Goal: Navigation & Orientation: Find specific page/section

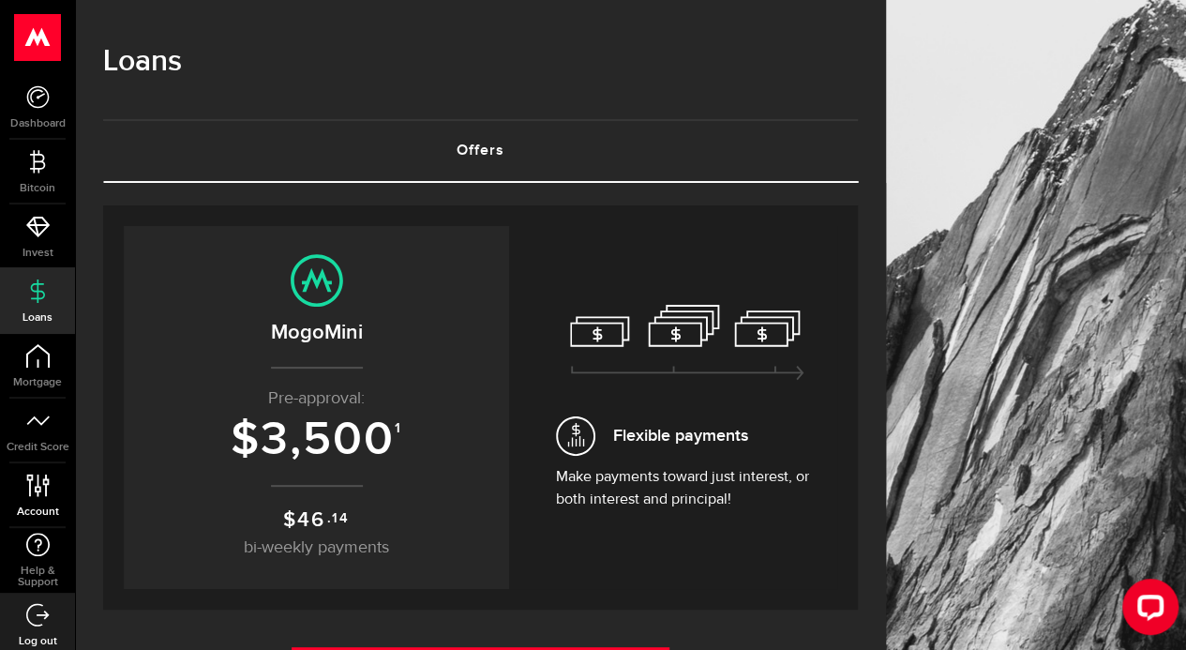
click at [56, 495] on link "Account Compte" at bounding box center [37, 495] width 75 height 64
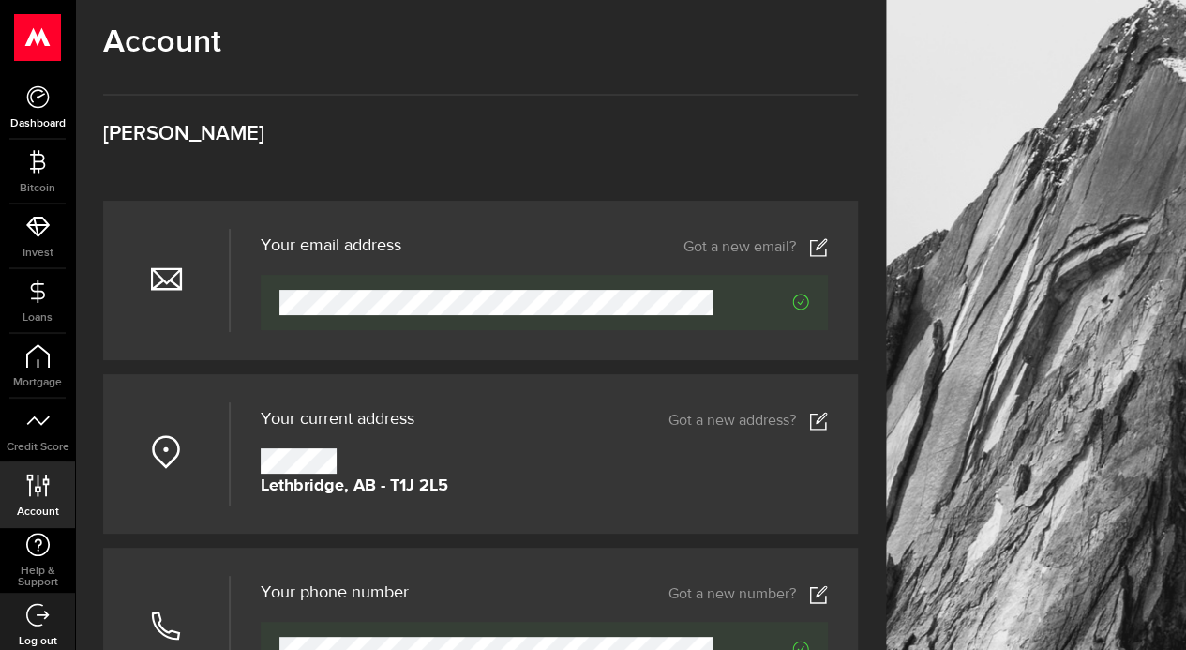
click at [32, 127] on span "Dashboard" at bounding box center [37, 123] width 75 height 11
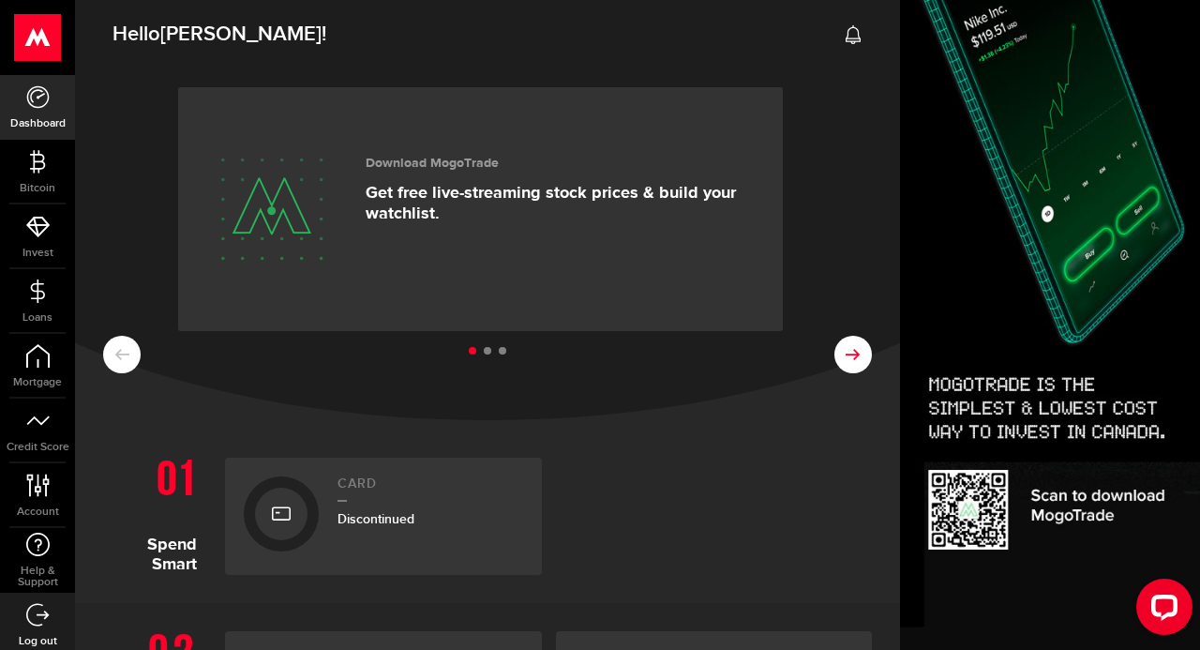
click at [838, 367] on button at bounding box center [853, 355] width 38 height 38
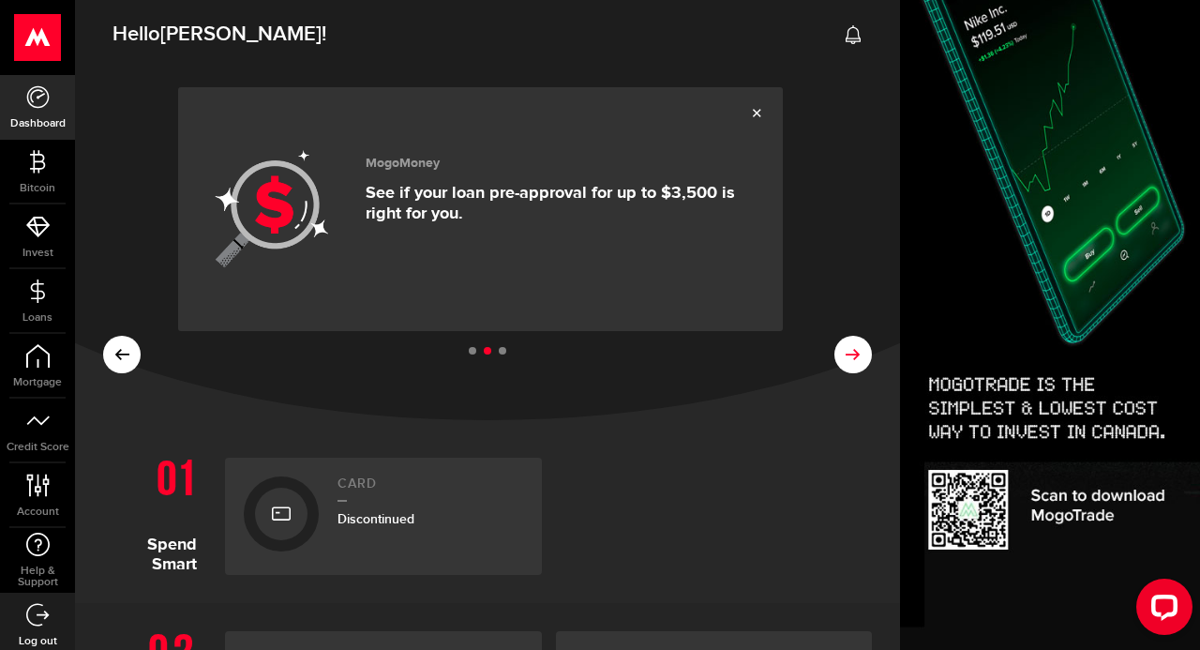
click at [838, 367] on button at bounding box center [853, 355] width 38 height 38
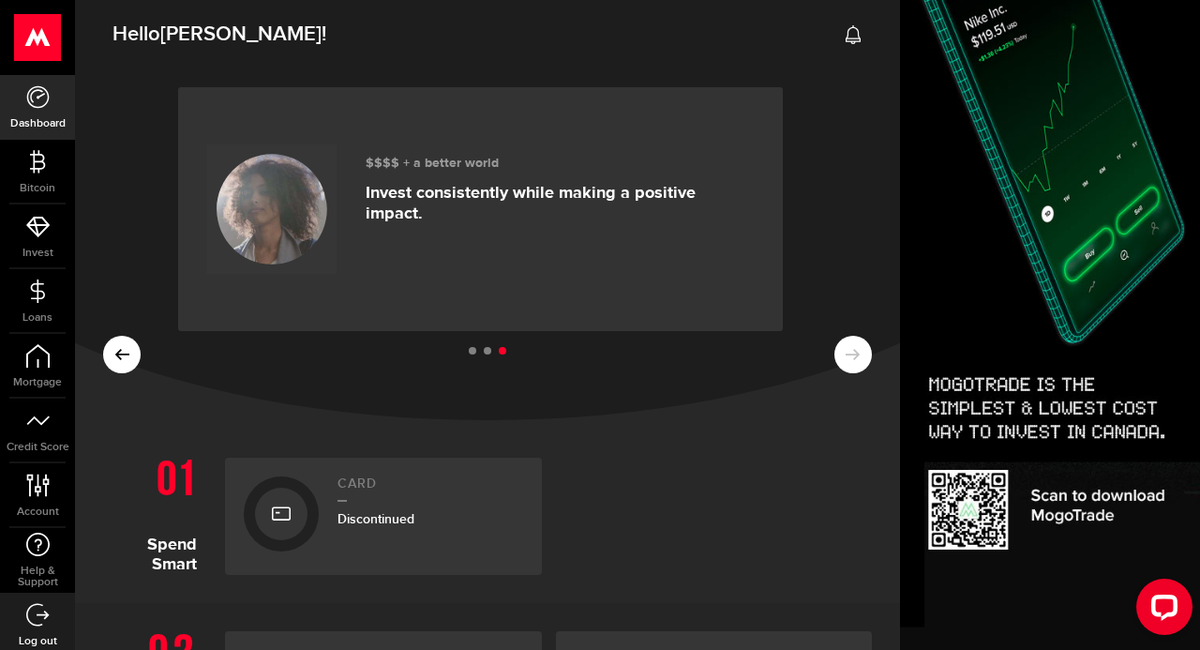
click at [29, 622] on use at bounding box center [37, 614] width 23 height 23
